Goal: Navigation & Orientation: Find specific page/section

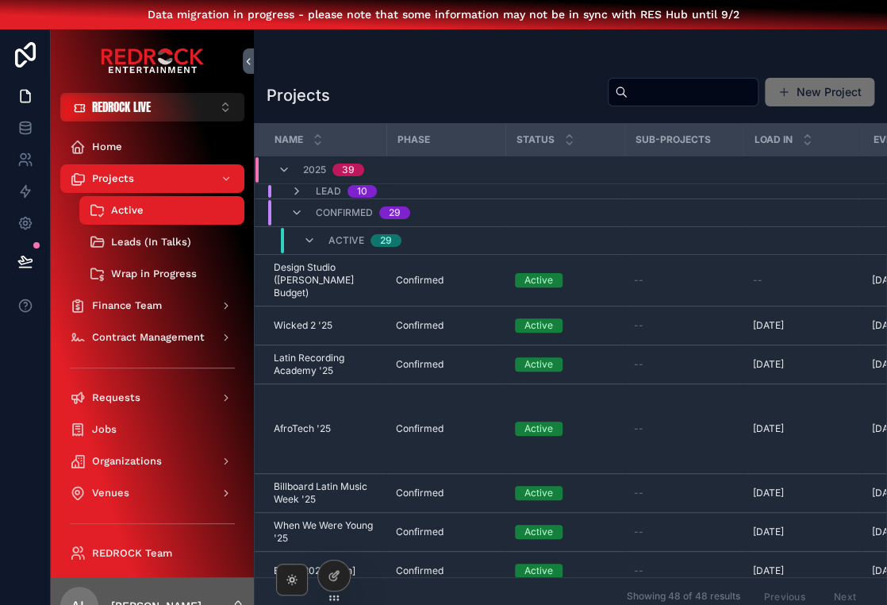
scroll to position [-1, 0]
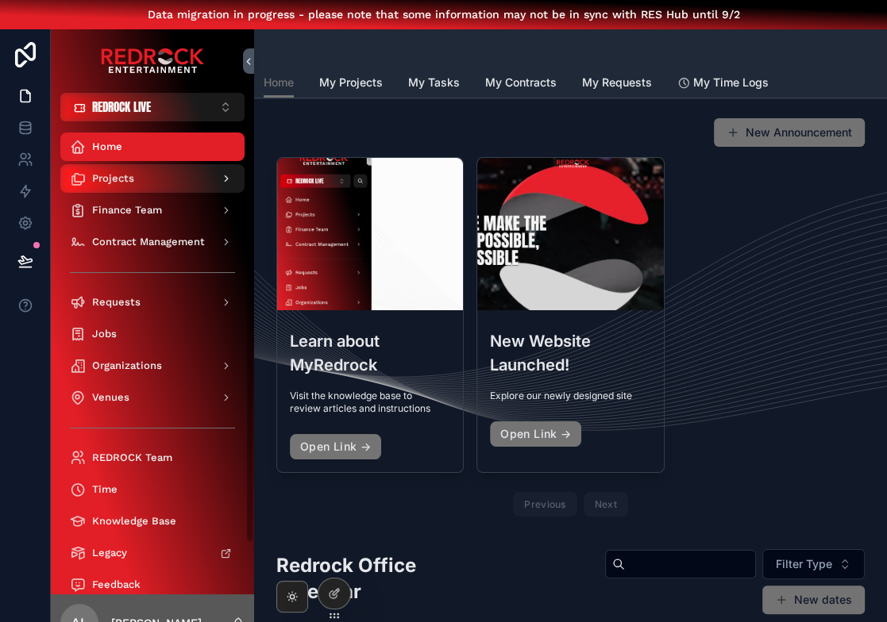
click at [164, 184] on div "Projects" at bounding box center [152, 178] width 165 height 25
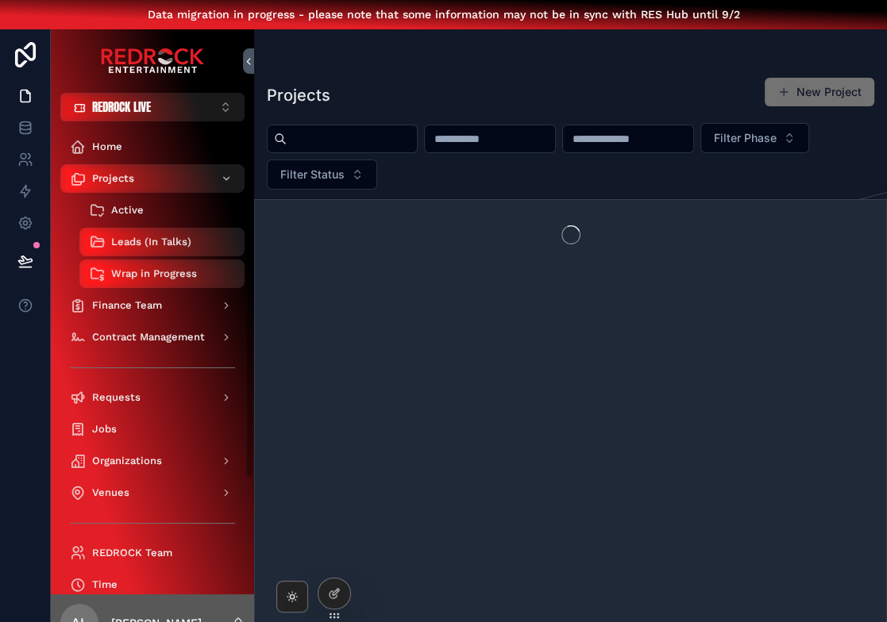
click at [161, 217] on div "Active" at bounding box center [162, 210] width 146 height 25
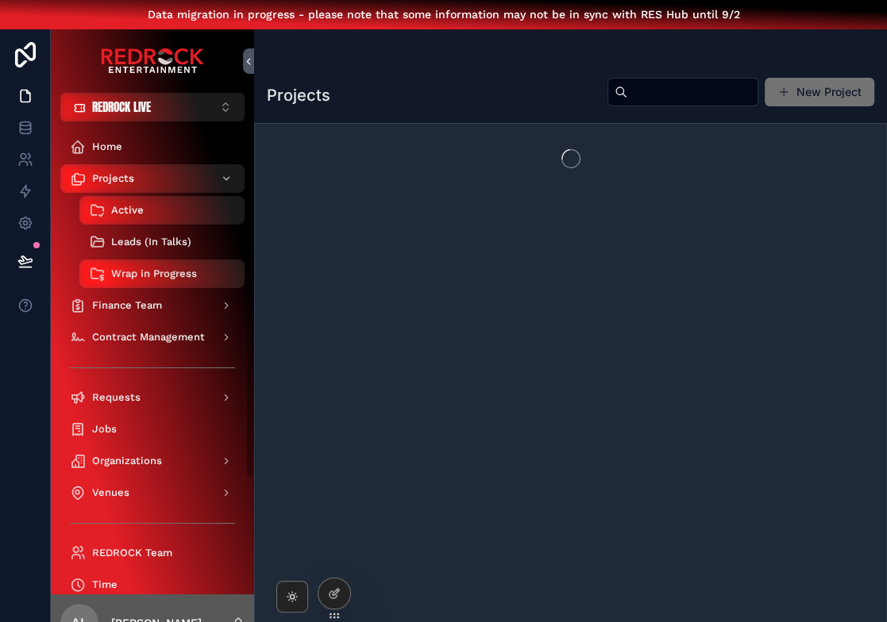
click at [165, 241] on span "Leads (In Talks)" at bounding box center [151, 242] width 80 height 13
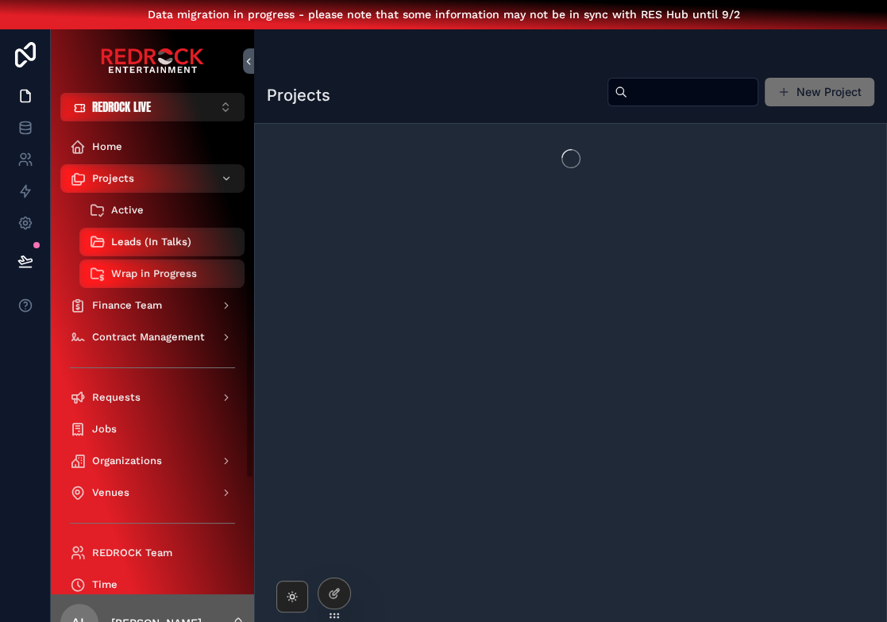
click at [133, 212] on span "Active" at bounding box center [127, 210] width 33 height 13
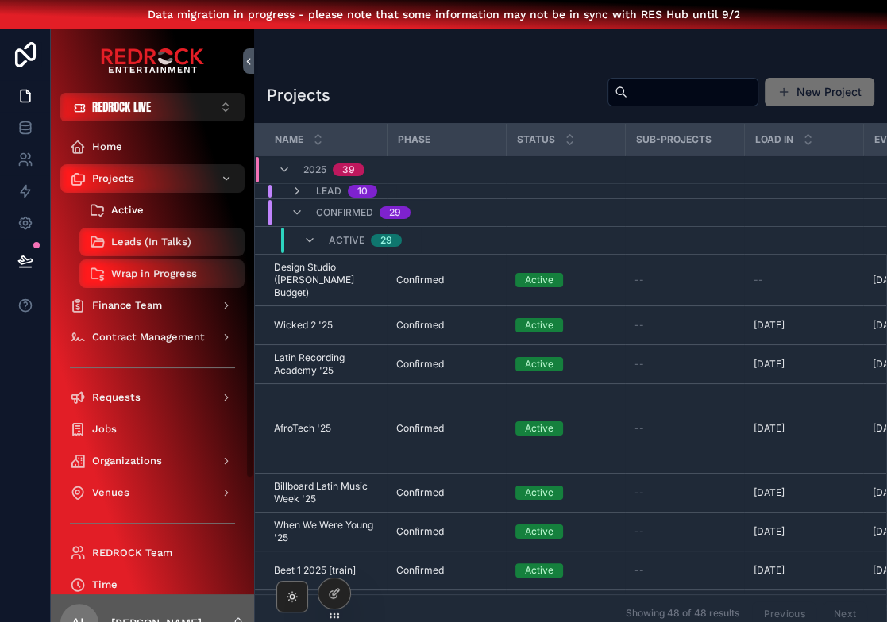
click at [147, 213] on div "Active" at bounding box center [162, 210] width 146 height 25
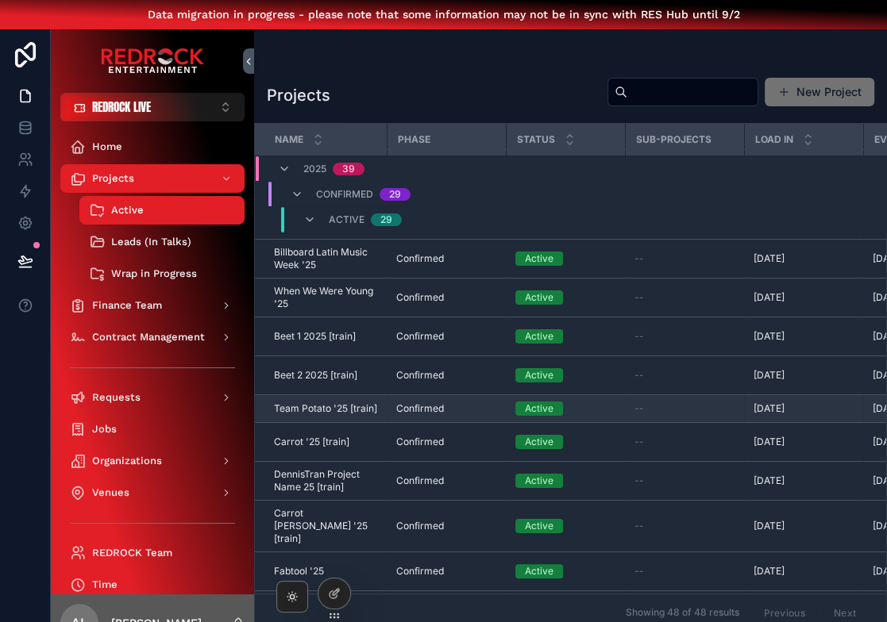
scroll to position [238, 0]
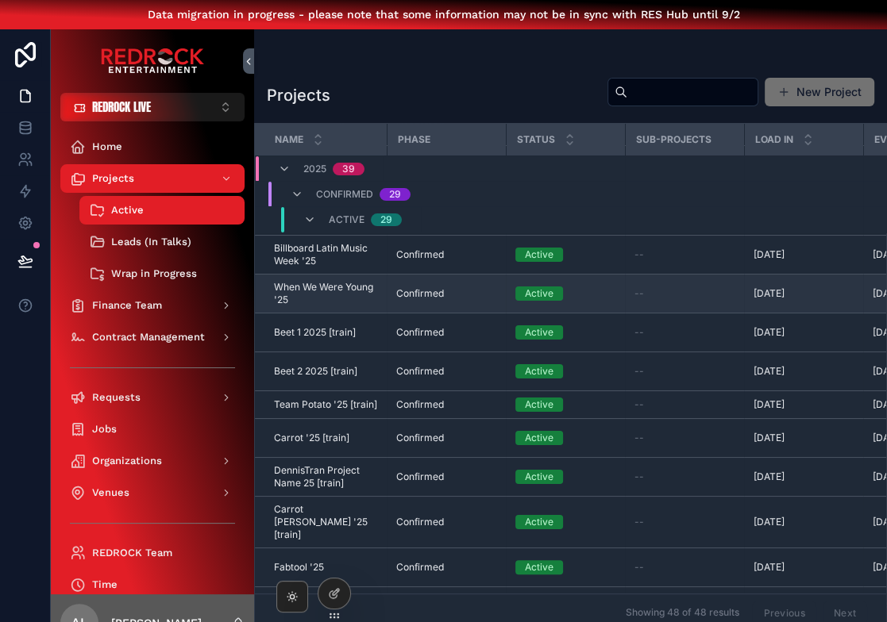
click at [320, 296] on span "When We Were Young '25" at bounding box center [325, 293] width 103 height 25
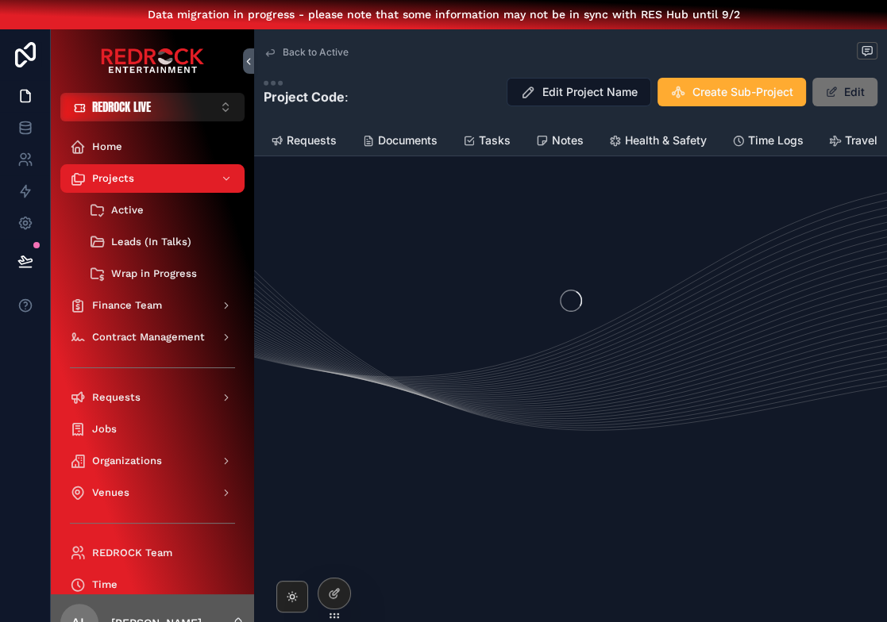
scroll to position [0, 265]
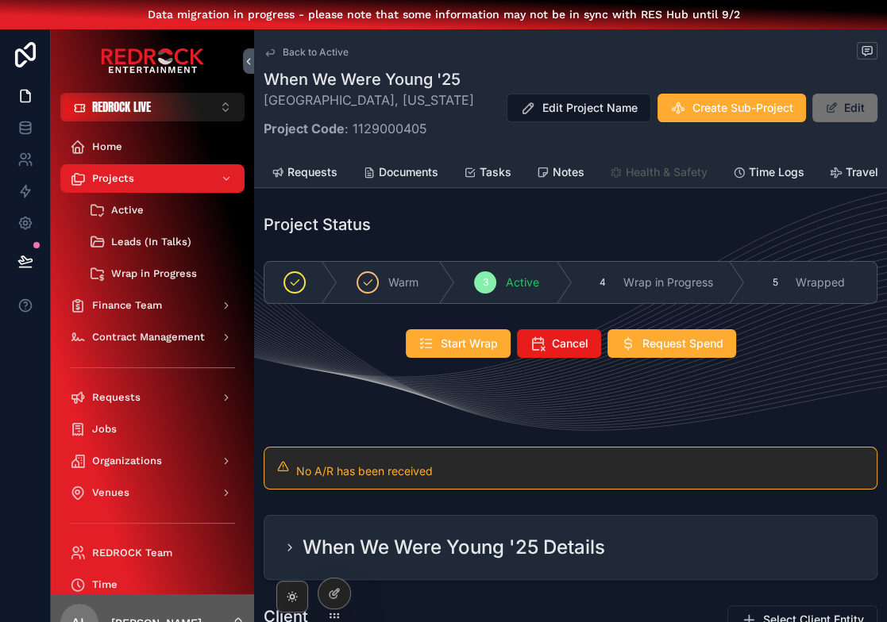
click at [647, 175] on span "Health & Safety" at bounding box center [667, 172] width 82 height 16
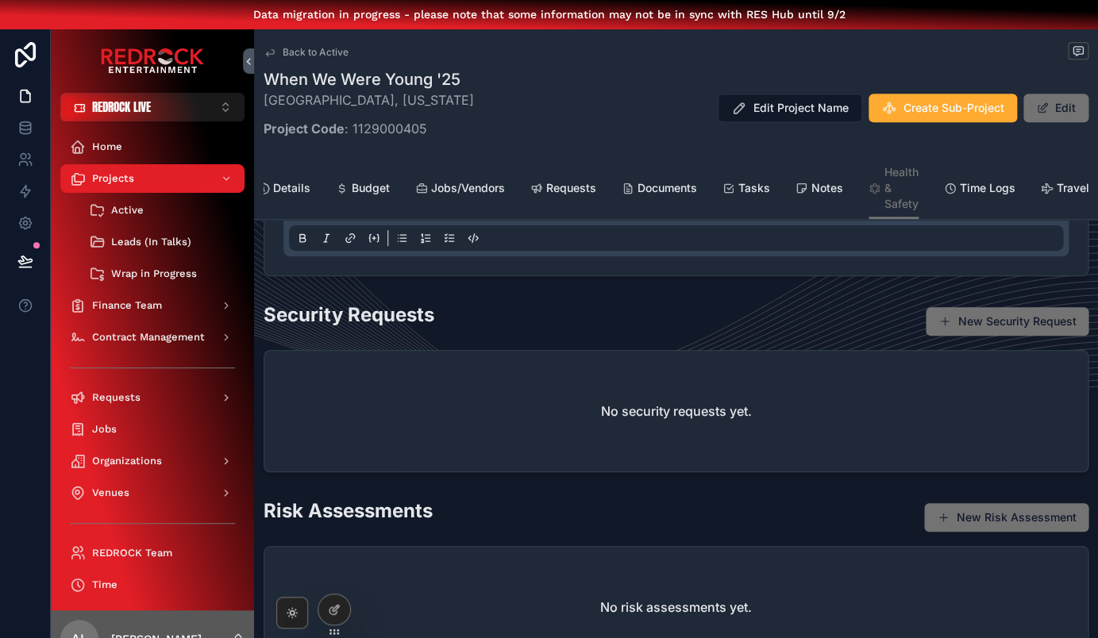
scroll to position [261, 0]
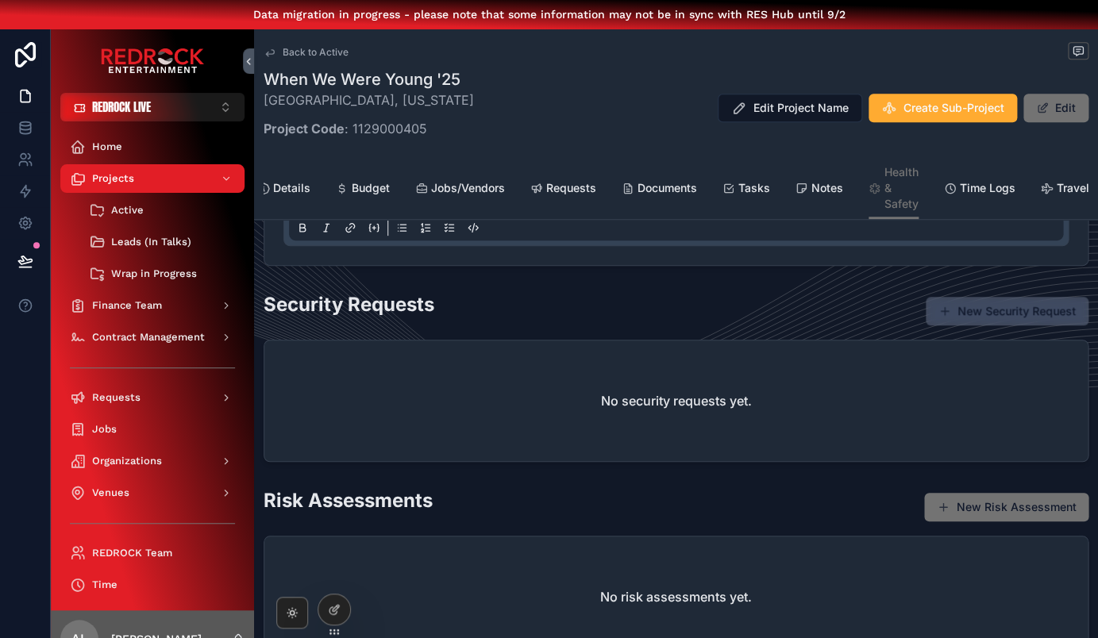
click at [886, 318] on button "New Security Request" at bounding box center [1007, 311] width 163 height 29
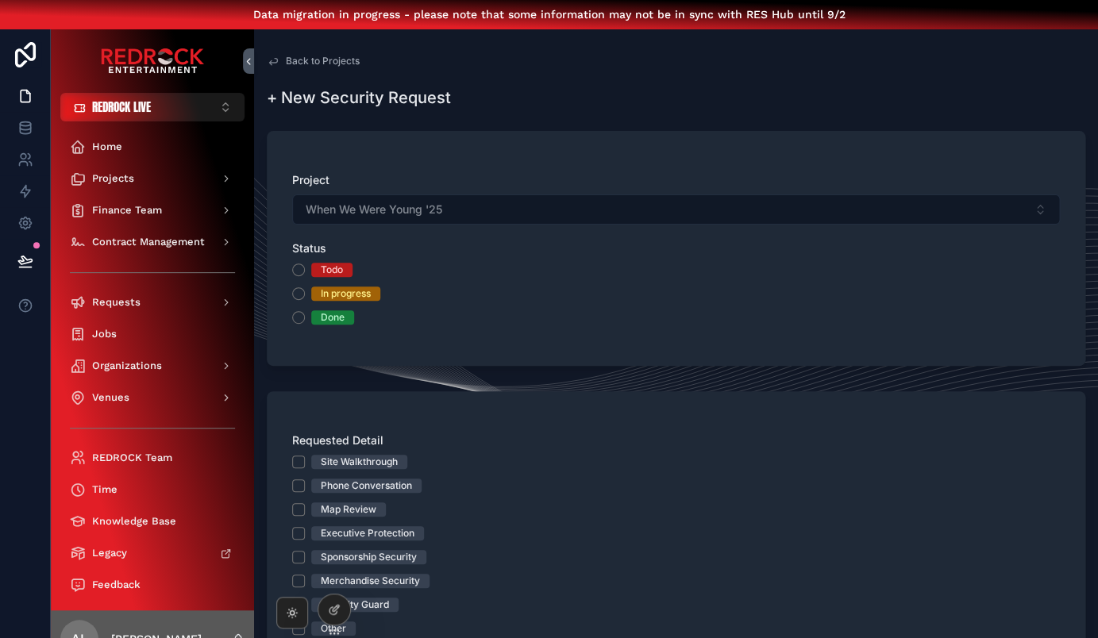
click at [305, 61] on span "Back to Projects" at bounding box center [323, 61] width 74 height 13
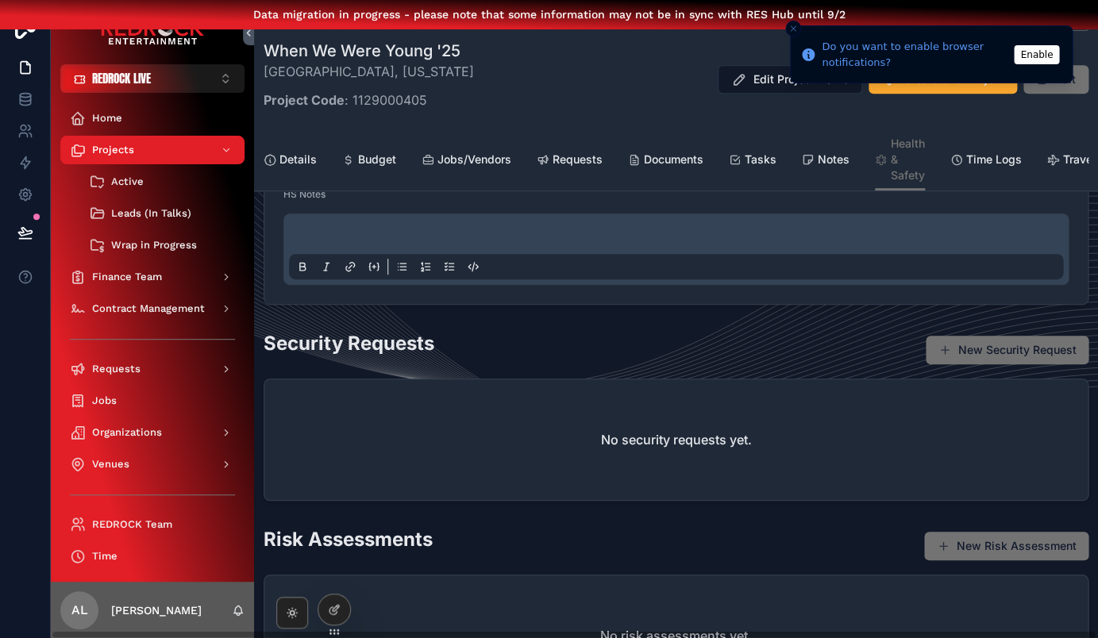
scroll to position [201, 0]
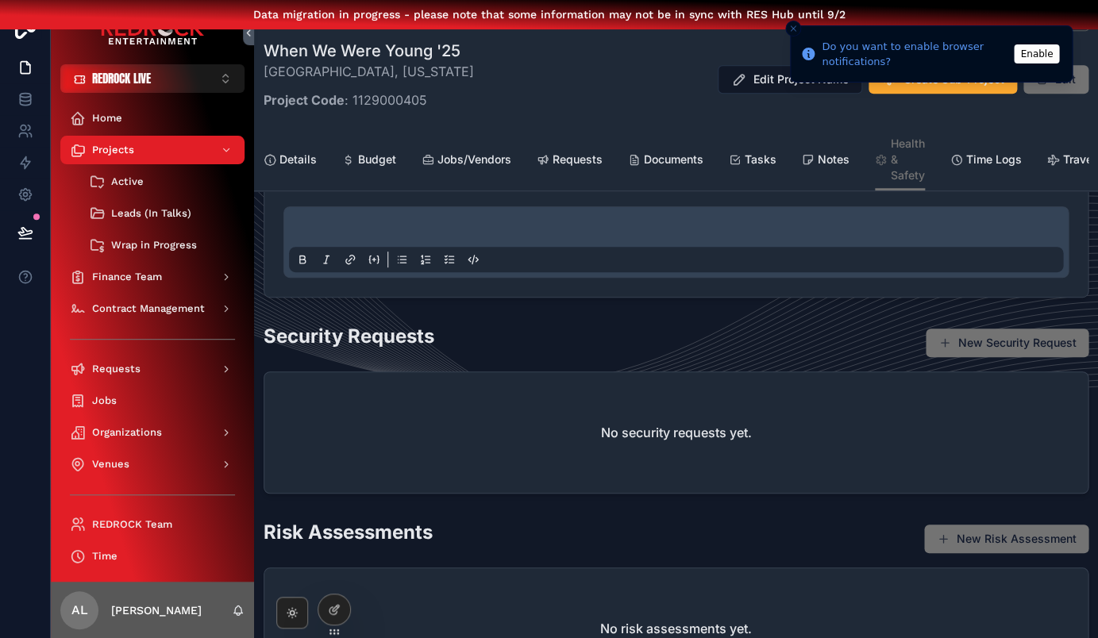
click at [791, 28] on icon "Close toast" at bounding box center [793, 29] width 10 height 10
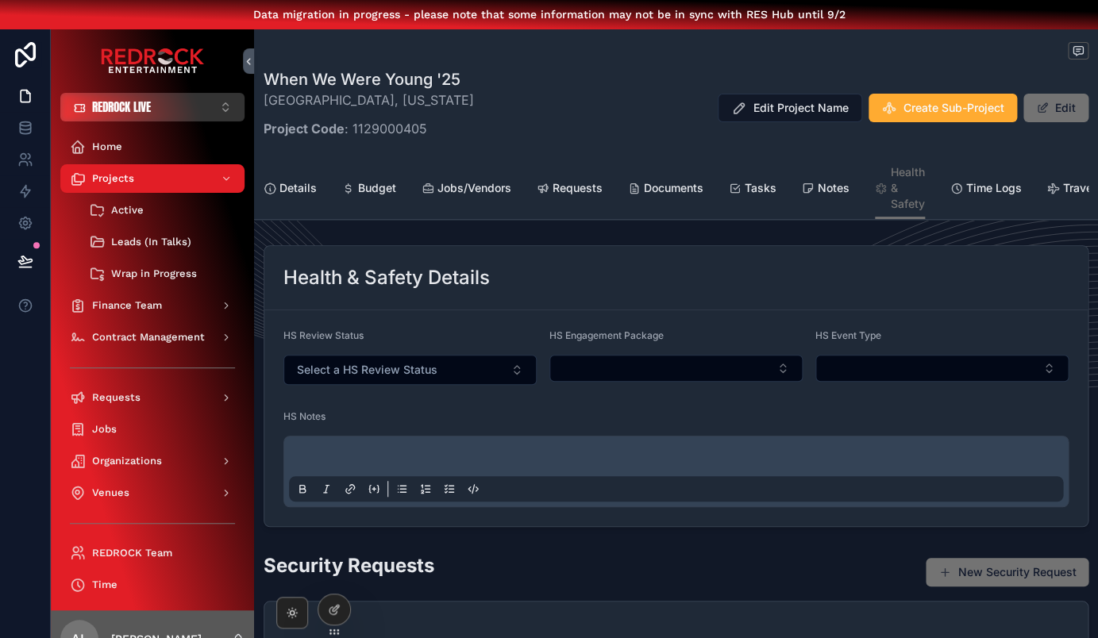
scroll to position [0, 0]
click at [129, 114] on span "REDROCK LIVE" at bounding box center [121, 107] width 59 height 16
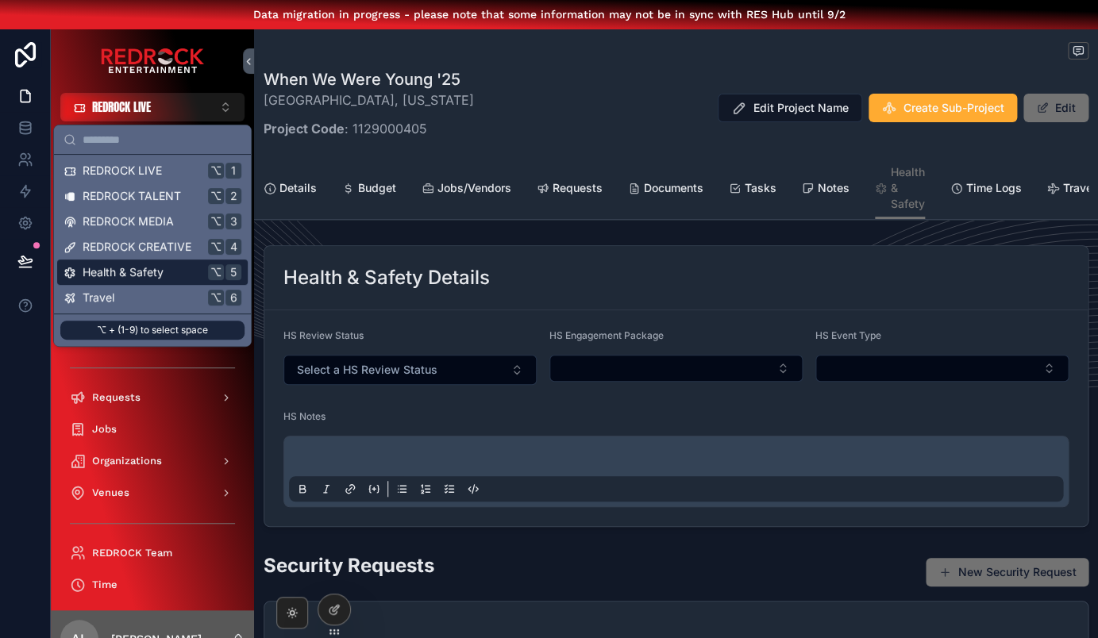
click at [135, 263] on div "Health & Safety ⌥ 5" at bounding box center [152, 272] width 191 height 25
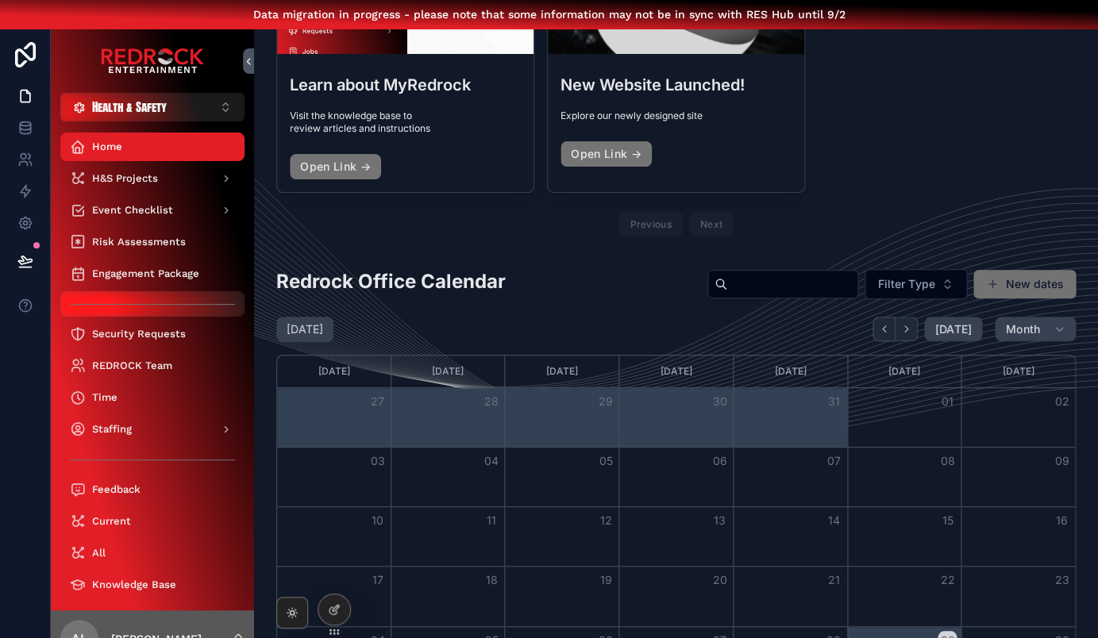
scroll to position [193, 0]
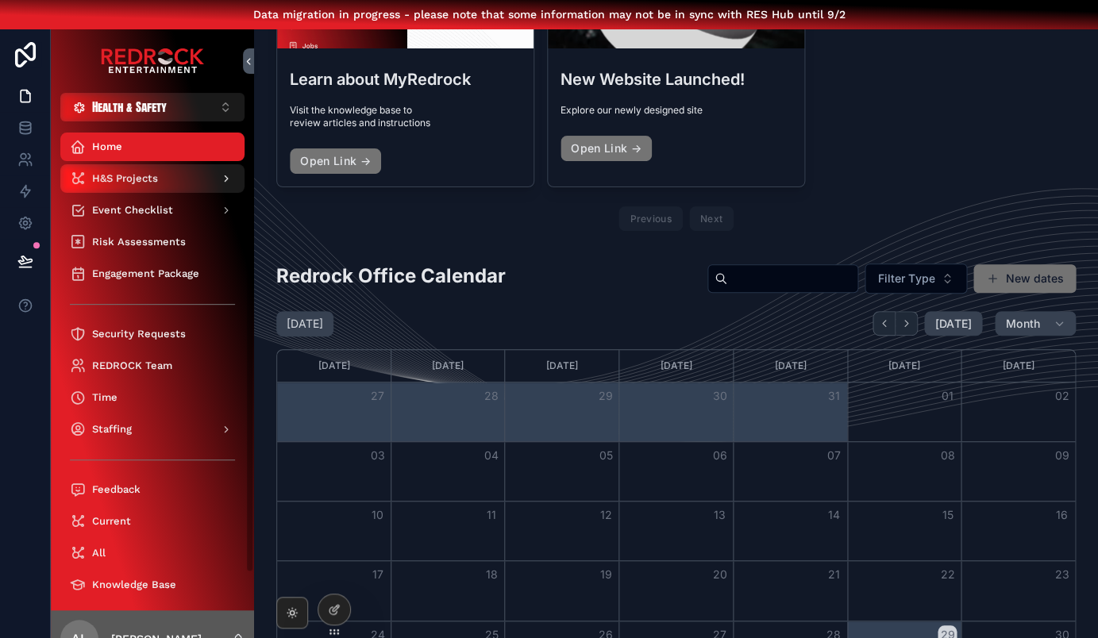
click at [162, 177] on div "H&S Projects" at bounding box center [152, 178] width 165 height 25
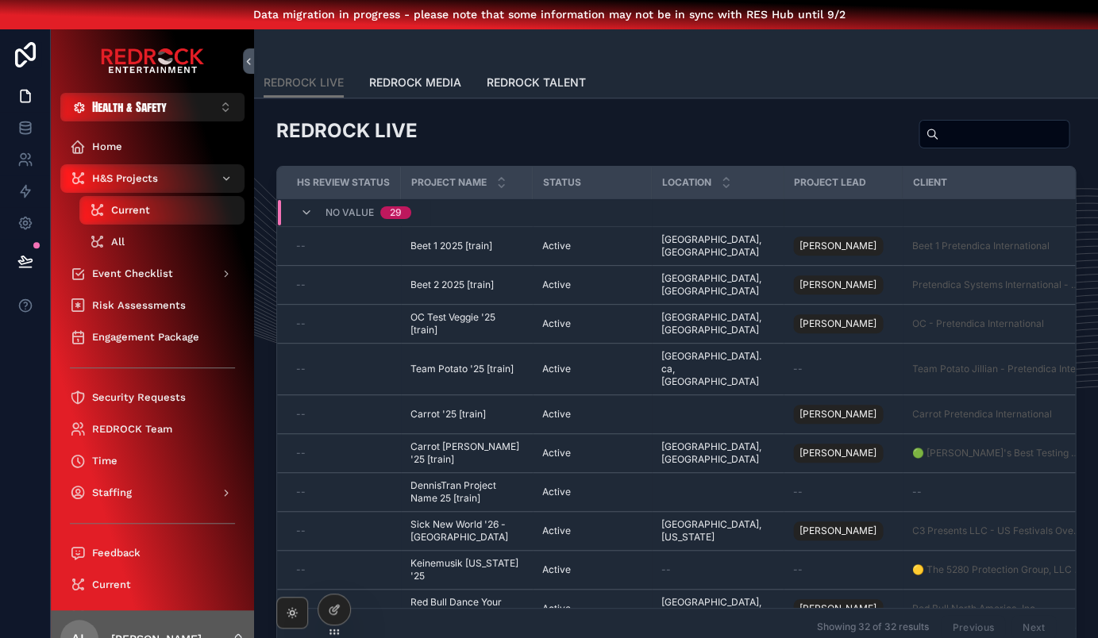
click at [154, 233] on div "All" at bounding box center [162, 241] width 146 height 25
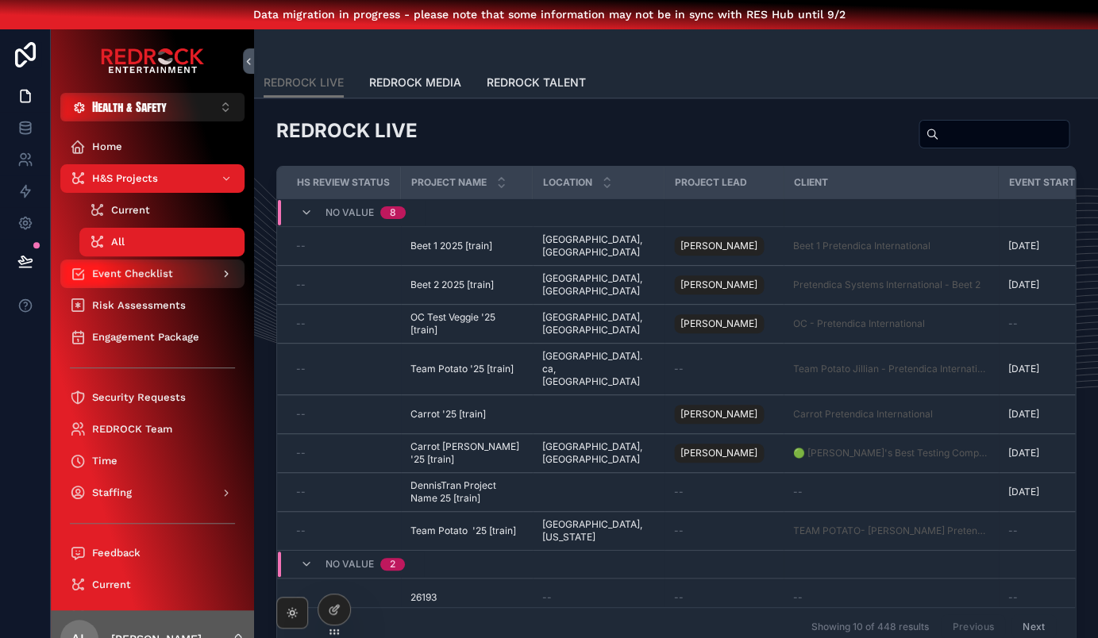
click at [146, 275] on span "Event Checklist" at bounding box center [132, 274] width 81 height 13
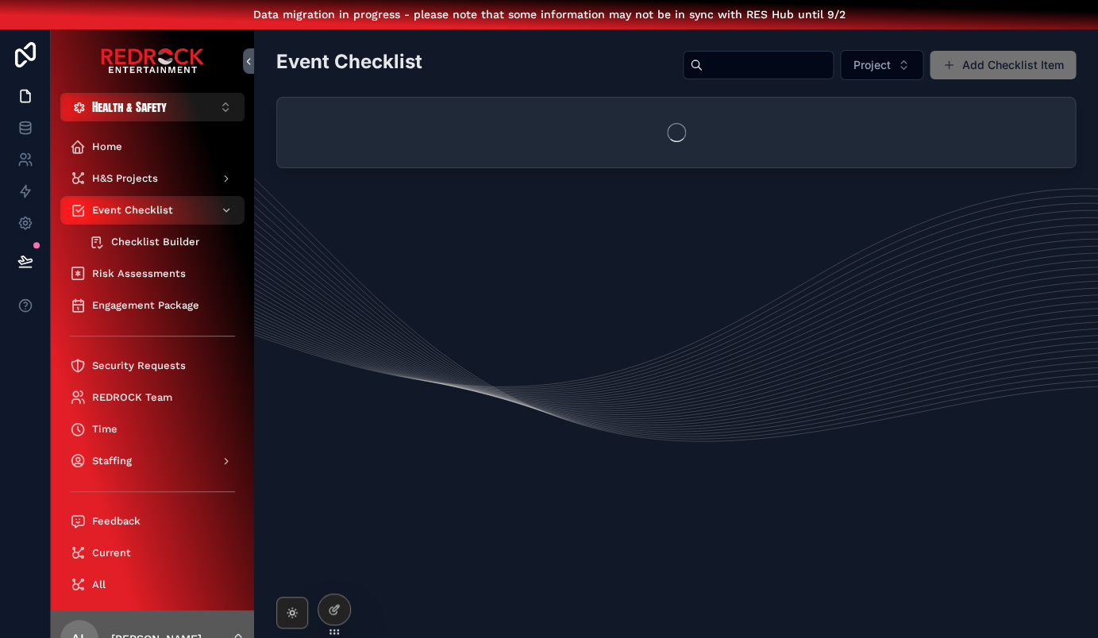
click at [157, 241] on span "Checklist Builder" at bounding box center [155, 242] width 88 height 13
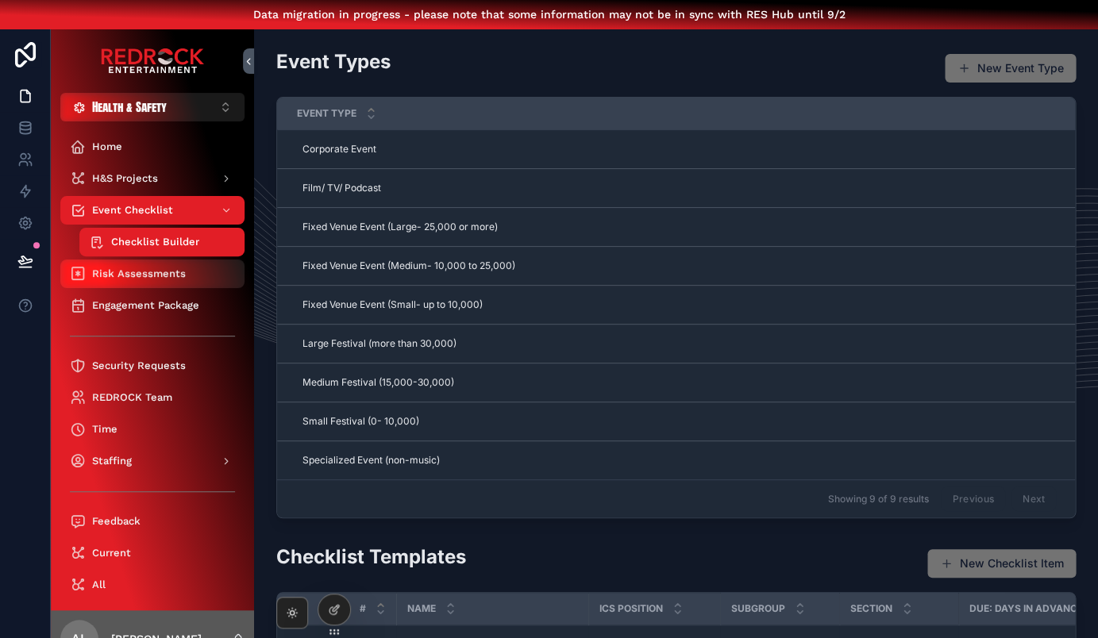
click at [146, 276] on span "Risk Assessments" at bounding box center [139, 274] width 94 height 13
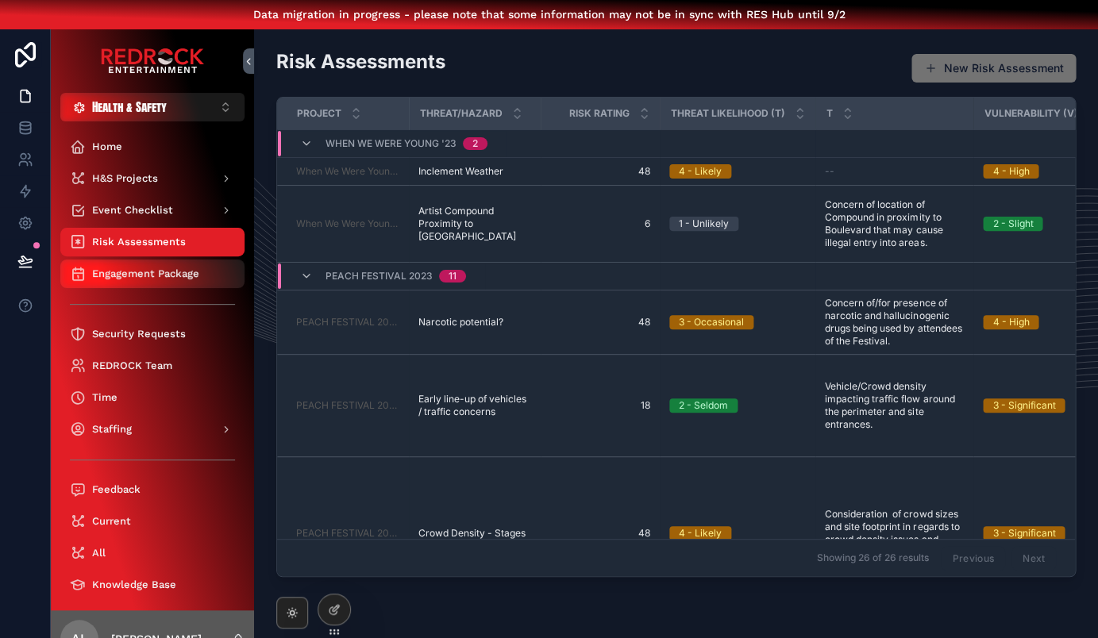
click at [143, 278] on span "Engagement Package" at bounding box center [145, 274] width 107 height 13
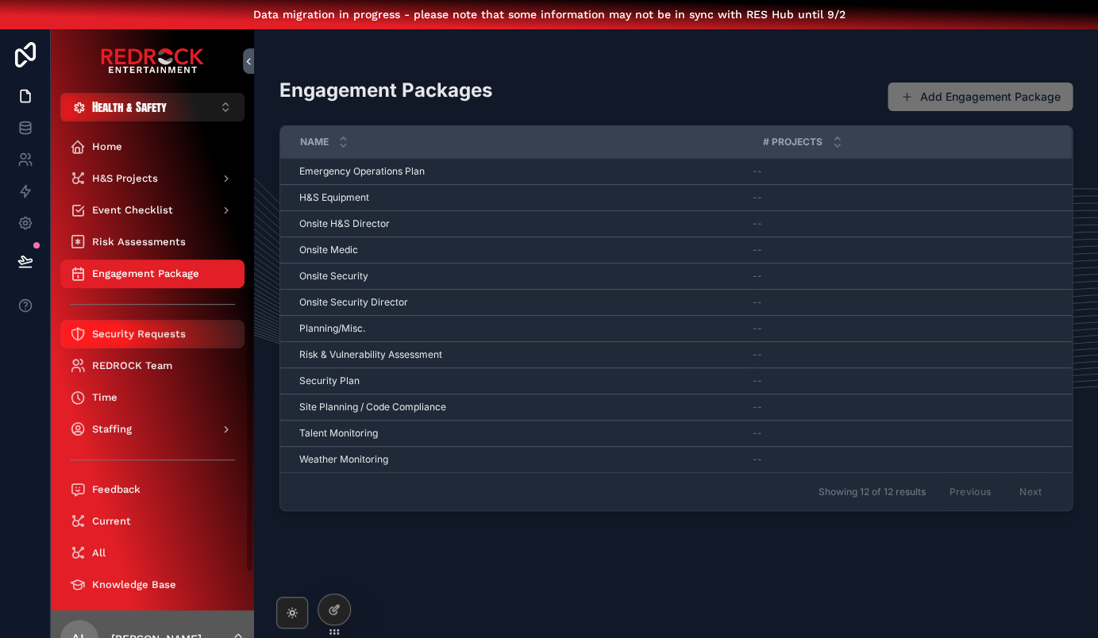
click at [136, 339] on span "Security Requests" at bounding box center [139, 334] width 94 height 13
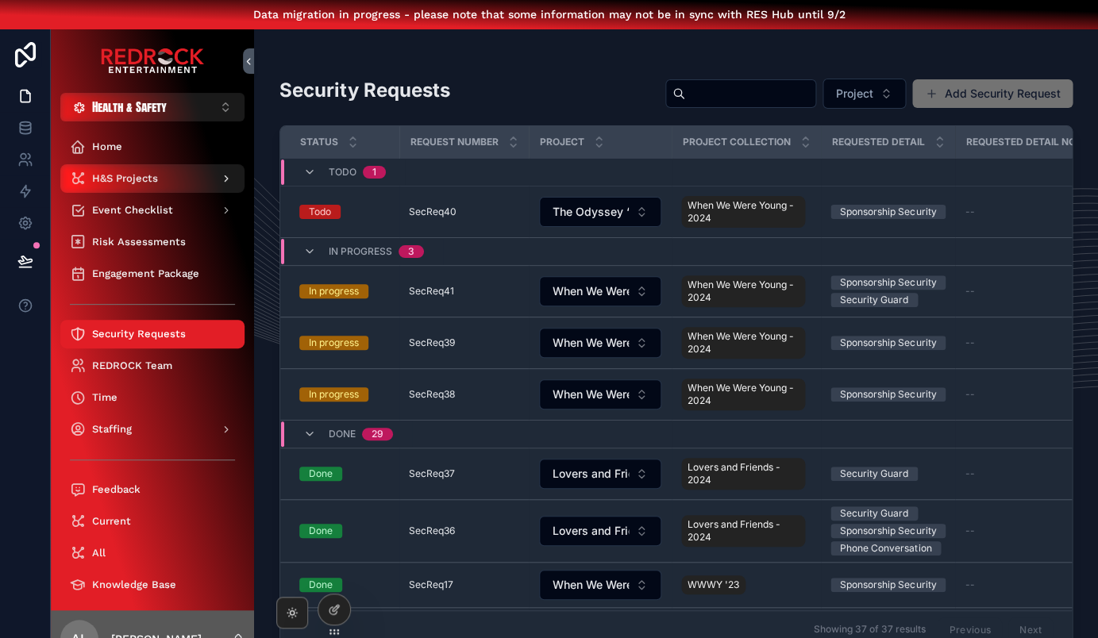
click at [153, 183] on span "H&S Projects" at bounding box center [125, 178] width 66 height 13
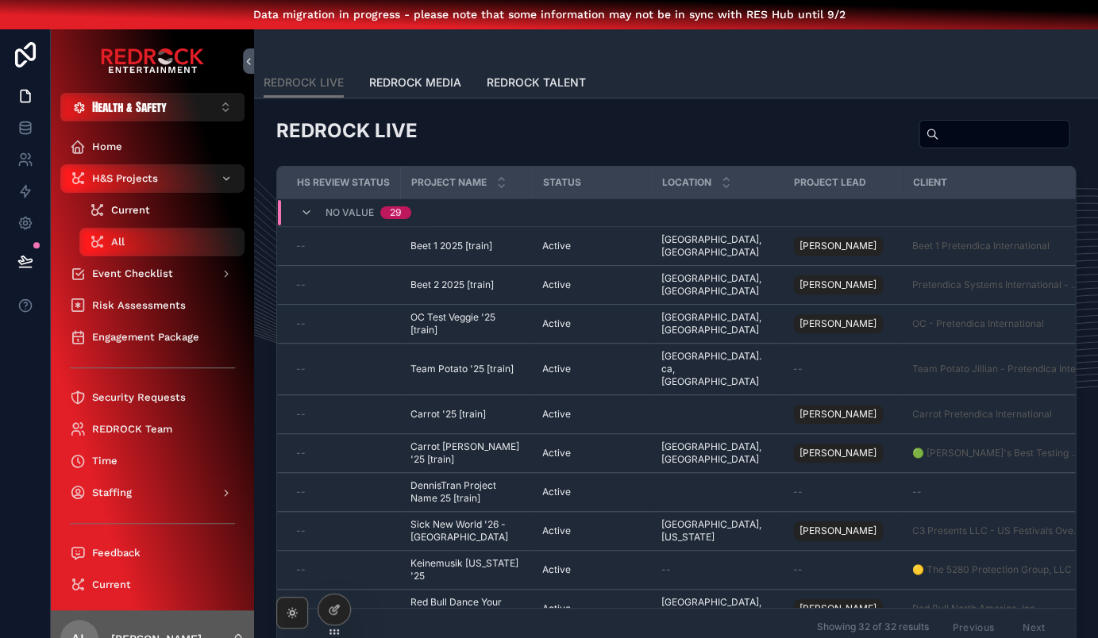
click at [157, 206] on div "Current" at bounding box center [162, 210] width 146 height 25
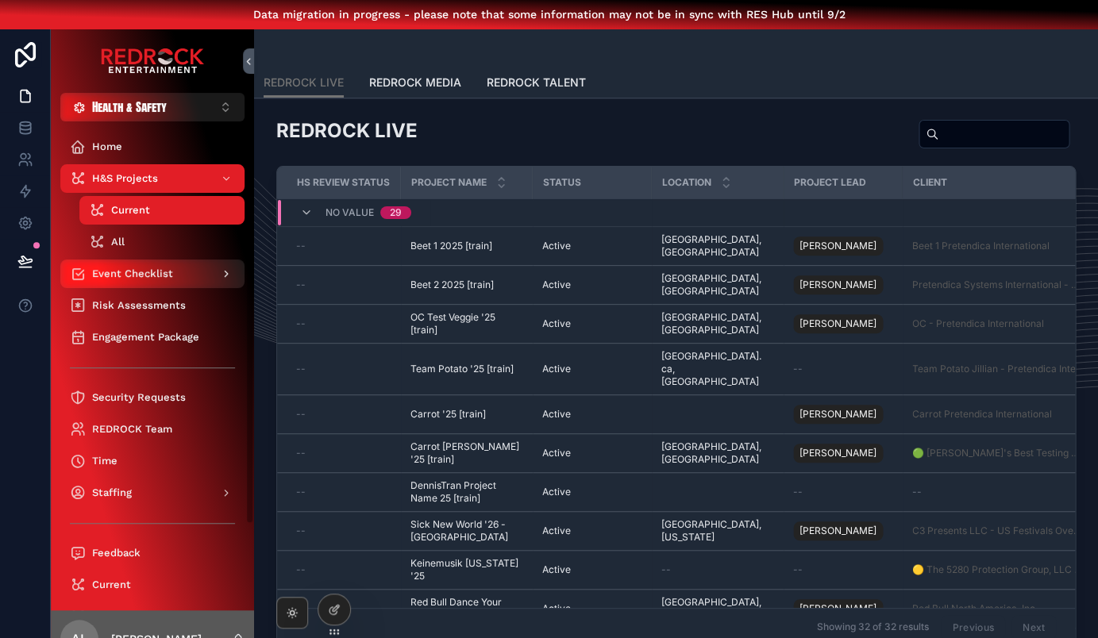
click at [152, 271] on span "Event Checklist" at bounding box center [132, 274] width 81 height 13
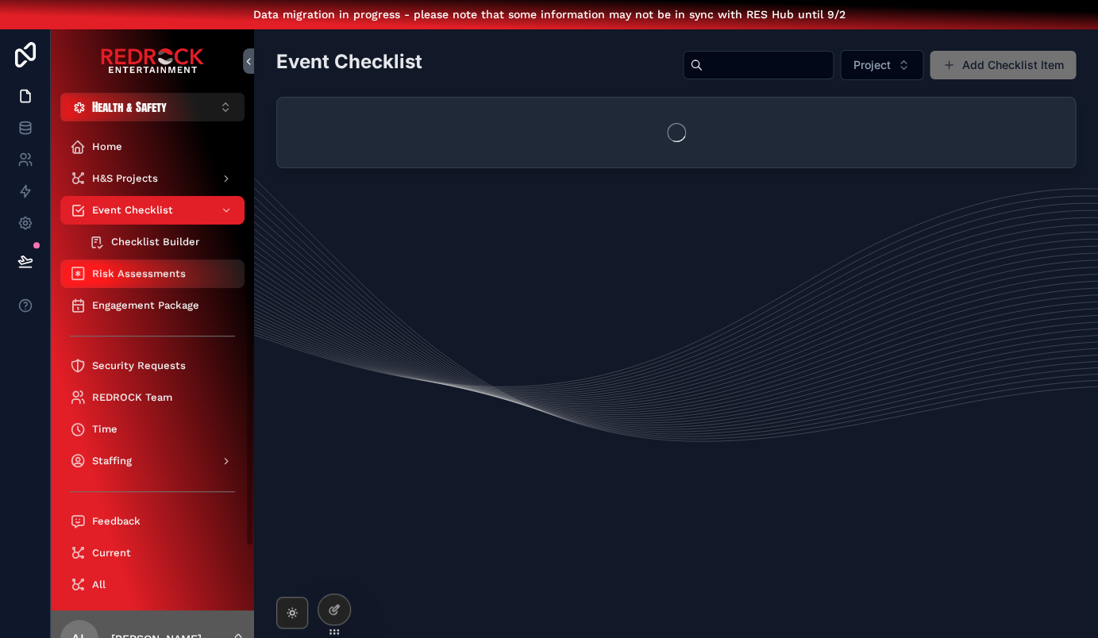
click at [148, 281] on div "Risk Assessments" at bounding box center [152, 273] width 165 height 25
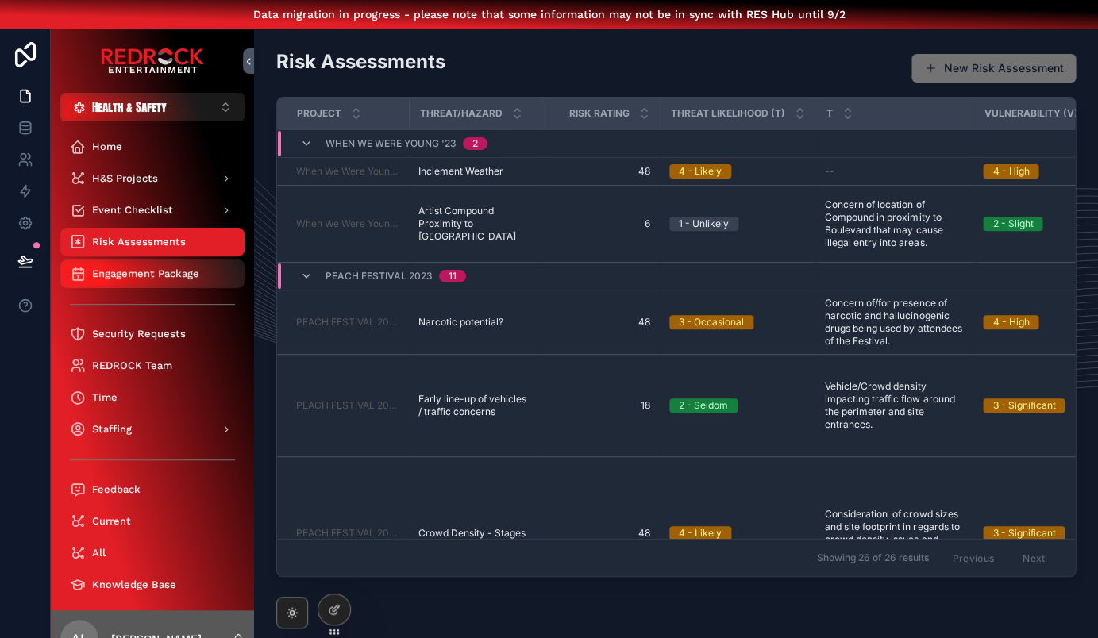
click at [140, 272] on span "Engagement Package" at bounding box center [145, 274] width 107 height 13
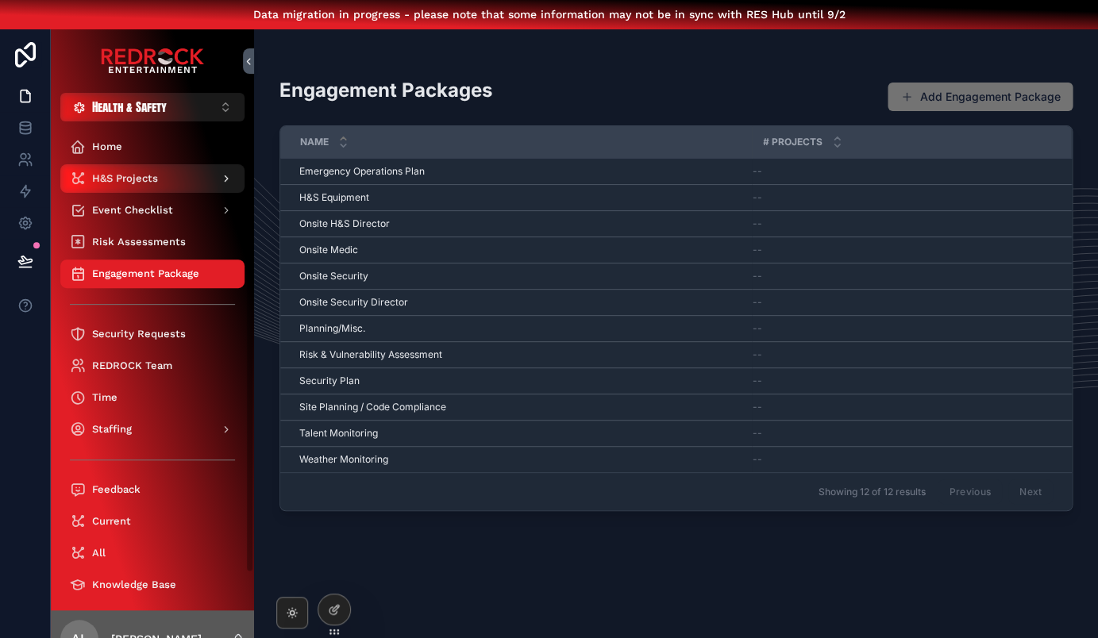
click at [124, 179] on span "H&S Projects" at bounding box center [125, 178] width 66 height 13
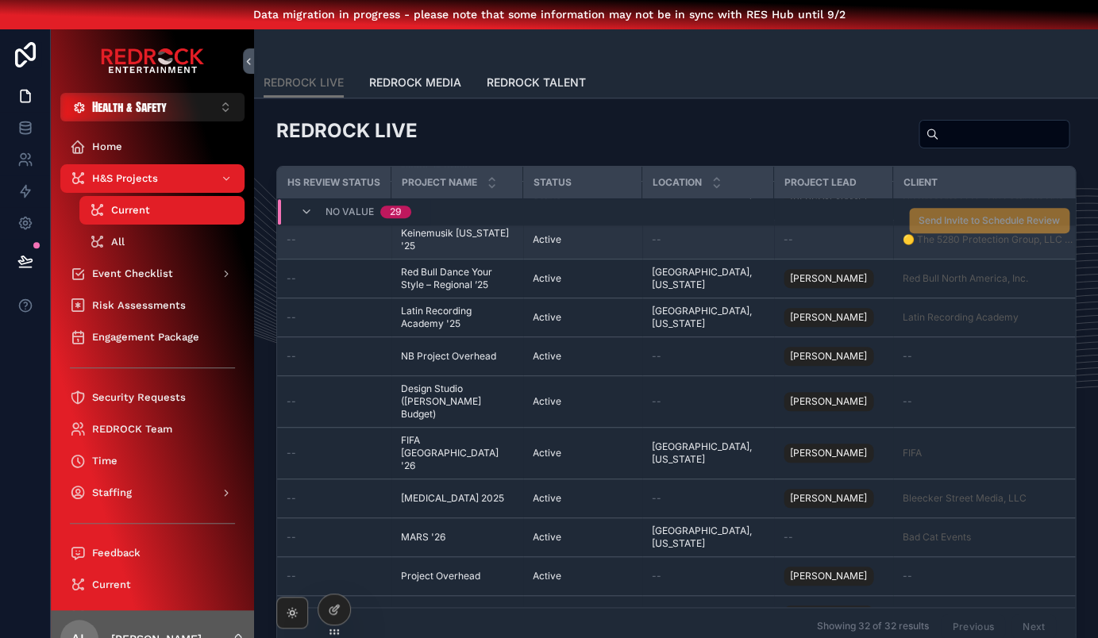
scroll to position [330, 10]
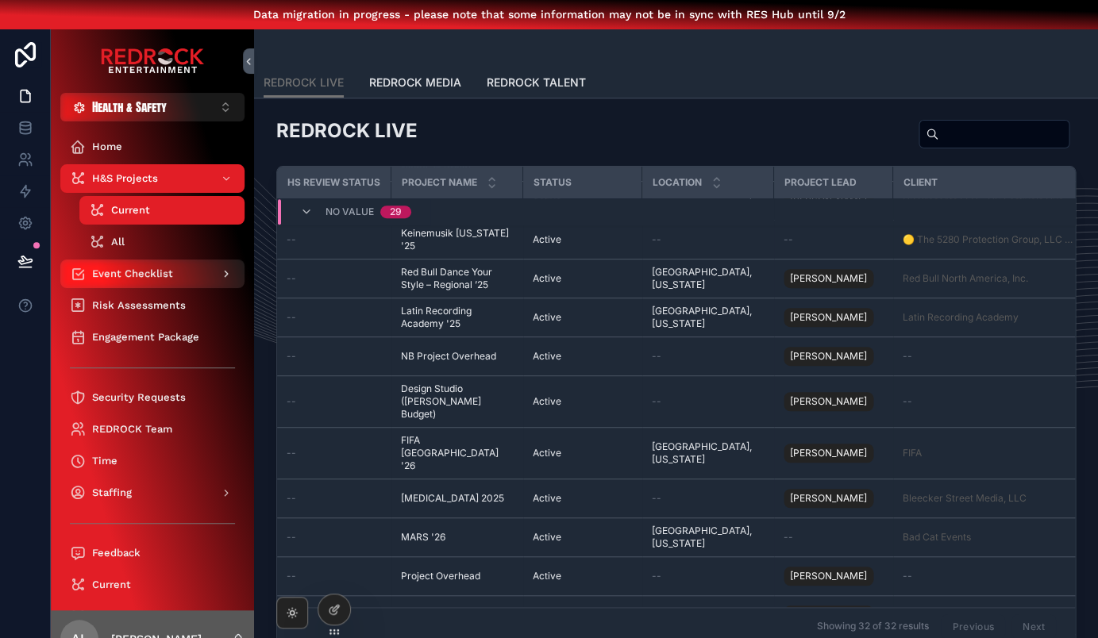
click at [188, 276] on div "Event Checklist" at bounding box center [152, 273] width 165 height 25
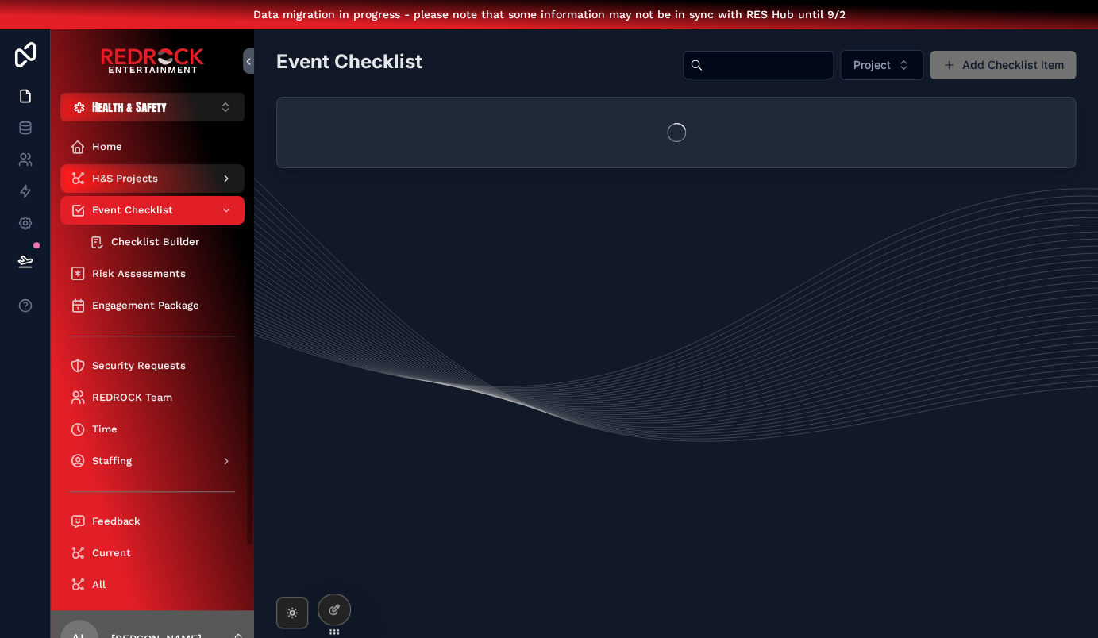
click at [167, 168] on div "H&S Projects" at bounding box center [152, 178] width 165 height 25
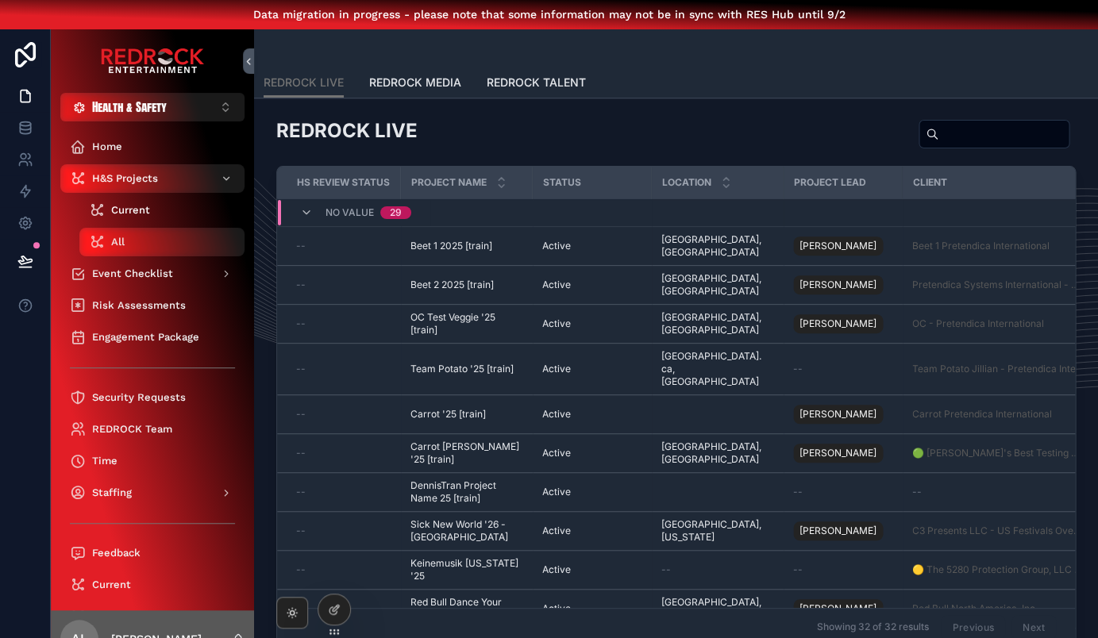
click at [156, 212] on div "Current" at bounding box center [162, 210] width 146 height 25
